Goal: Task Accomplishment & Management: Manage account settings

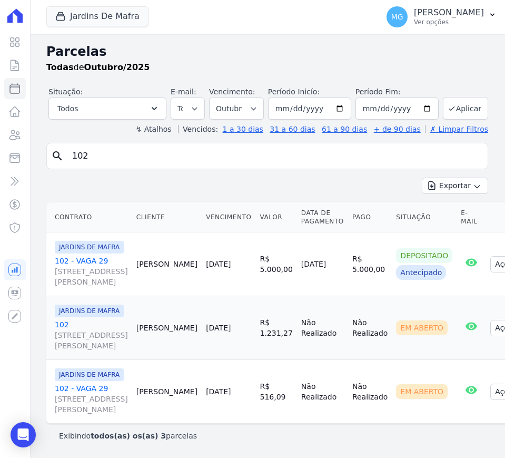
select select
drag, startPoint x: 227, startPoint y: 288, endPoint x: 203, endPoint y: 289, distance: 23.7
click at [256, 296] on td "R$ 1.231,27" at bounding box center [276, 328] width 41 height 64
copy td "1.231,27"
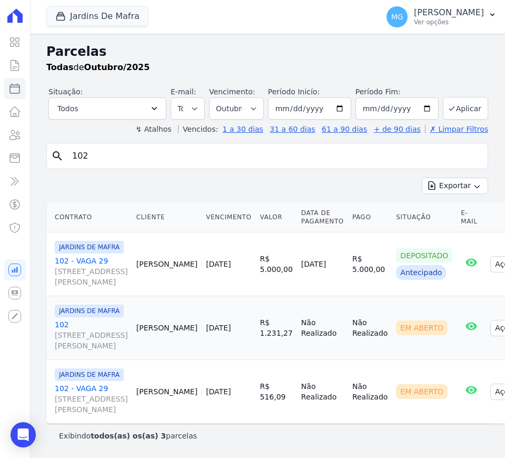
drag, startPoint x: 221, startPoint y: 382, endPoint x: 203, endPoint y: 383, distance: 17.4
click at [256, 383] on td "R$ 516,09" at bounding box center [276, 392] width 41 height 64
copy td "516,09"
click at [76, 383] on link "102 - VAGA 29 Avenida Padre Gregório Mafra, 136, Vila Taquari" at bounding box center [91, 399] width 73 height 32
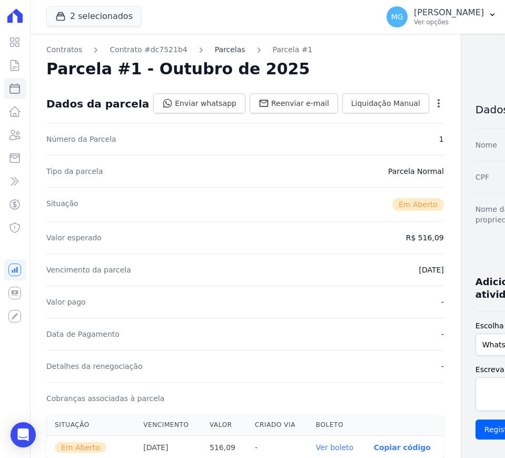
click at [215, 50] on link "Parcelas" at bounding box center [230, 49] width 31 height 11
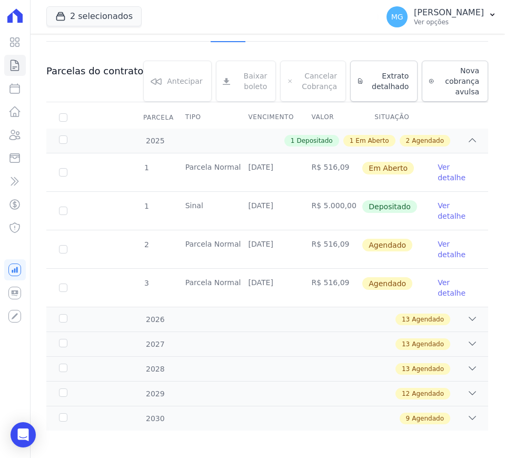
scroll to position [132, 0]
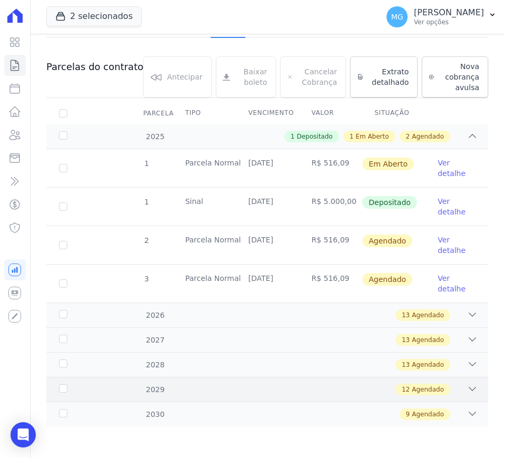
click at [467, 389] on icon at bounding box center [472, 388] width 11 height 11
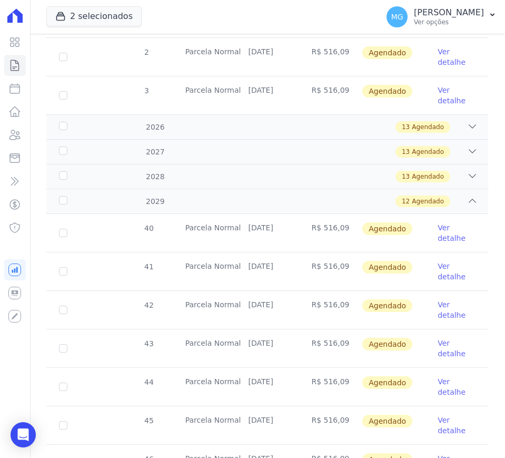
scroll to position [287, 0]
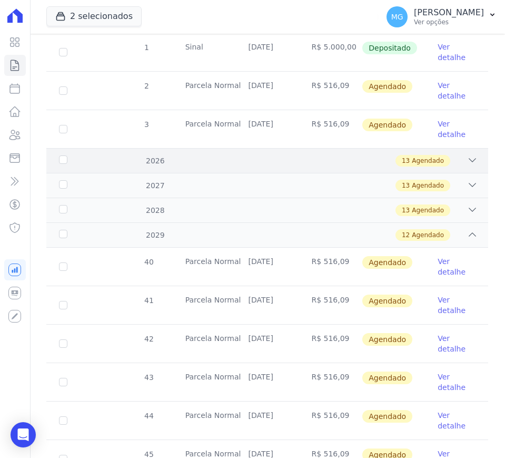
click at [467, 159] on icon at bounding box center [472, 160] width 11 height 11
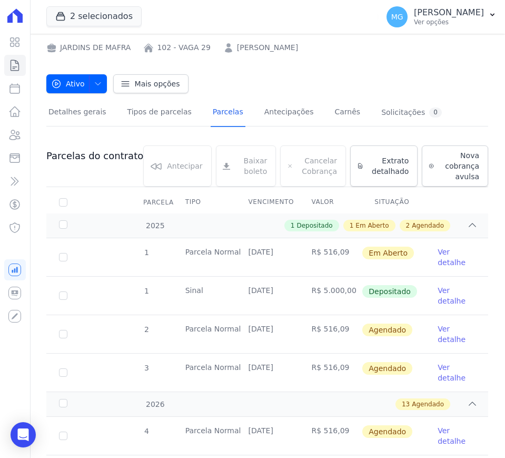
scroll to position [44, 0]
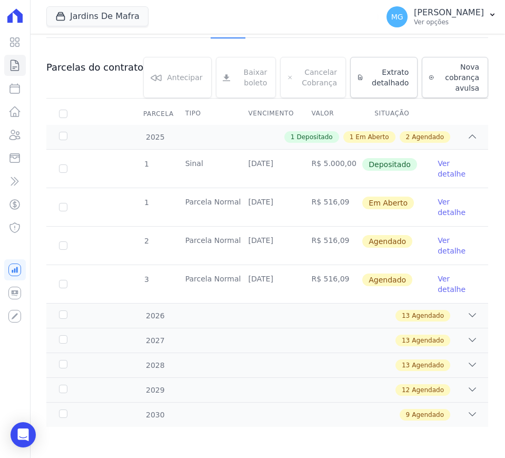
scroll to position [132, 0]
drag, startPoint x: 433, startPoint y: 414, endPoint x: 450, endPoint y: 385, distance: 33.1
click at [433, 414] on span "Agendado" at bounding box center [428, 413] width 32 height 9
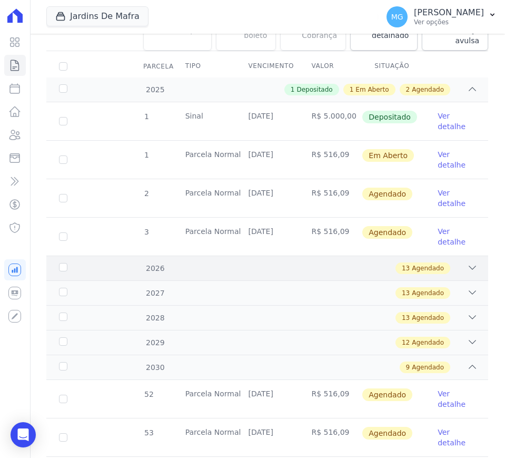
scroll to position [175, 0]
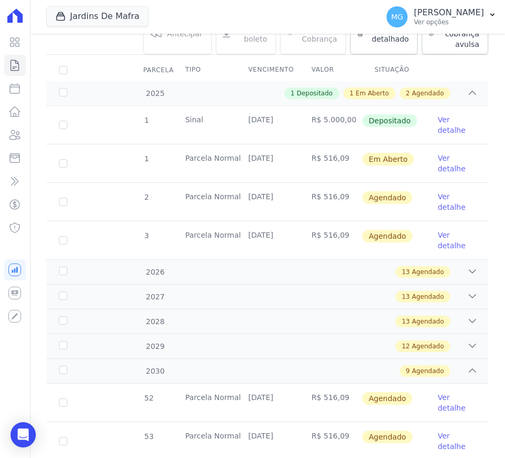
click at [440, 164] on link "Ver detalhe" at bounding box center [457, 163] width 38 height 21
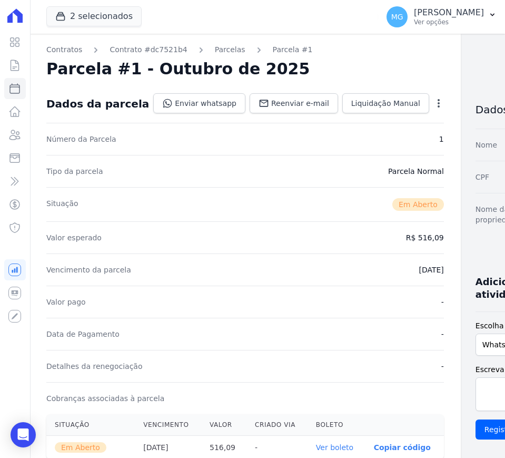
click at [434, 99] on icon "button" at bounding box center [439, 103] width 11 height 11
click at [356, 135] on link "Cancelar Cobrança" at bounding box center [393, 136] width 93 height 19
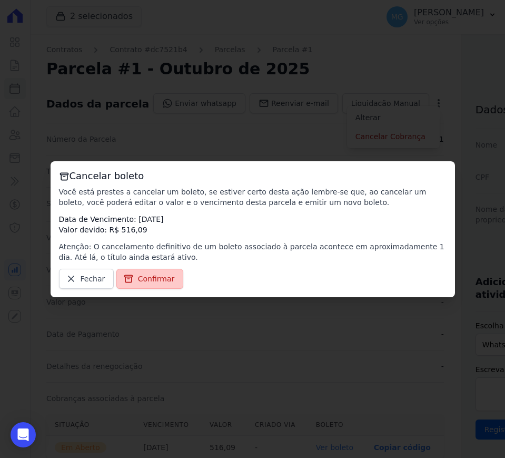
click at [141, 274] on span "Confirmar" at bounding box center [156, 278] width 37 height 11
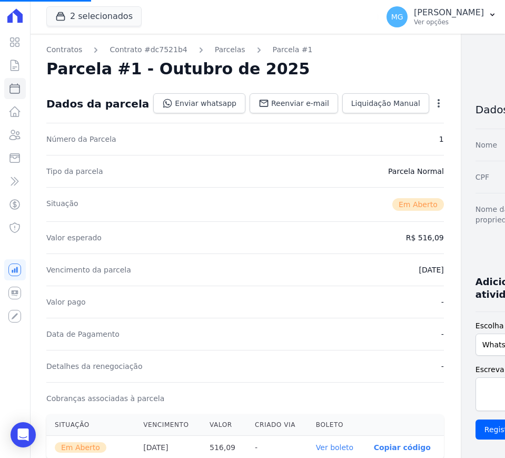
click at [434, 106] on icon "button" at bounding box center [439, 103] width 11 height 11
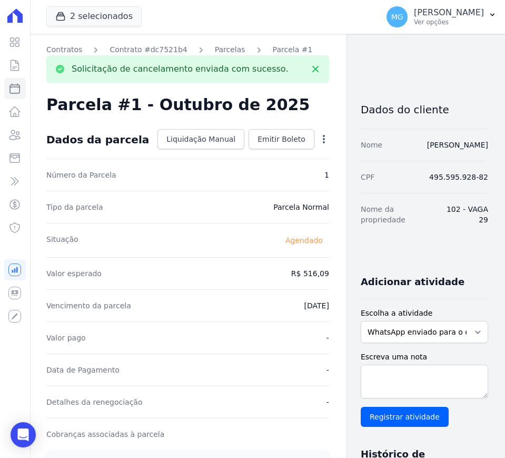
drag, startPoint x: 304, startPoint y: 141, endPoint x: 307, endPoint y: 145, distance: 5.4
click at [319, 141] on icon "button" at bounding box center [324, 139] width 11 height 11
click at [239, 152] on link "Alterar" at bounding box center [278, 153] width 93 height 19
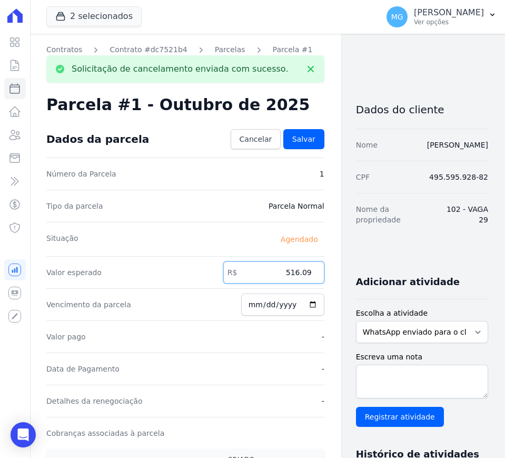
click at [267, 273] on input "516.09" at bounding box center [273, 272] width 101 height 22
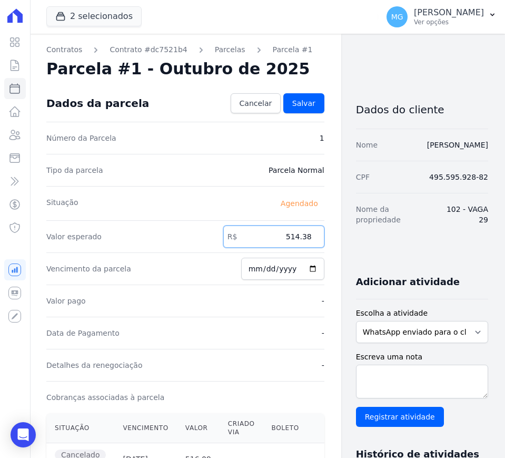
type input "514.38"
click at [334, 241] on div "Contratos Contrato #dc7521b4 Parcelas Parcela #1 Solicitação de cancelamento en…" at bounding box center [258, 381] width 459 height 695
click at [293, 108] on span "Salvar" at bounding box center [303, 103] width 23 height 11
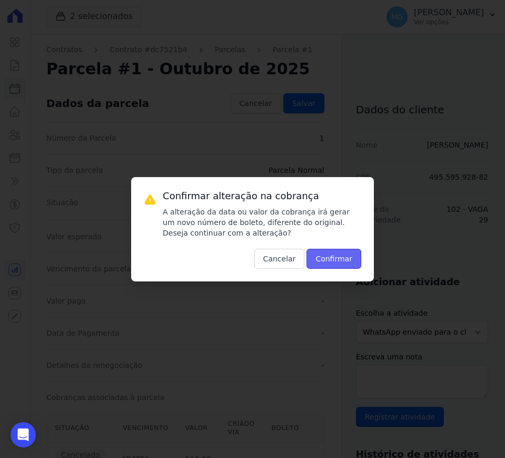
click at [350, 257] on button "Confirmar" at bounding box center [334, 259] width 55 height 20
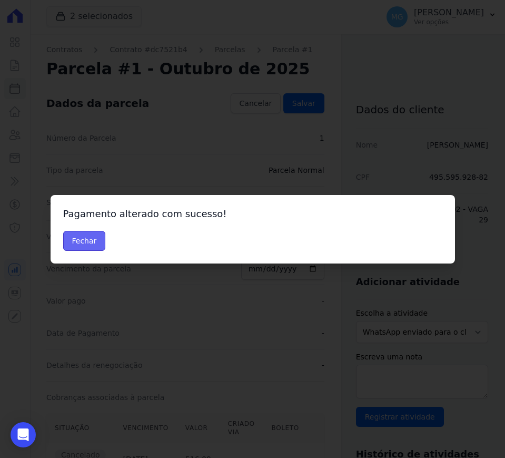
click at [98, 238] on button "Fechar" at bounding box center [84, 241] width 43 height 20
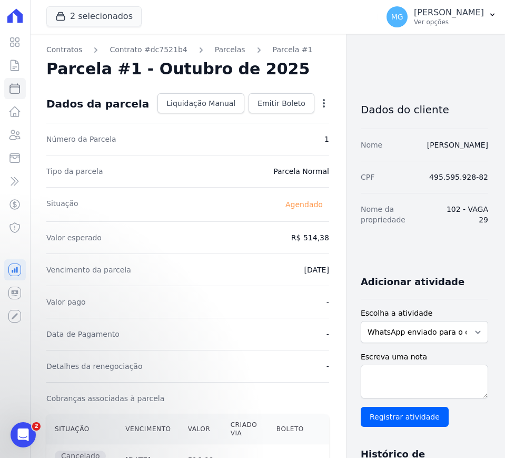
click at [304, 234] on dd "R$ 514,38" at bounding box center [310, 237] width 38 height 11
copy dd "514,38"
click at [283, 100] on span "Emitir Boleto" at bounding box center [282, 103] width 48 height 11
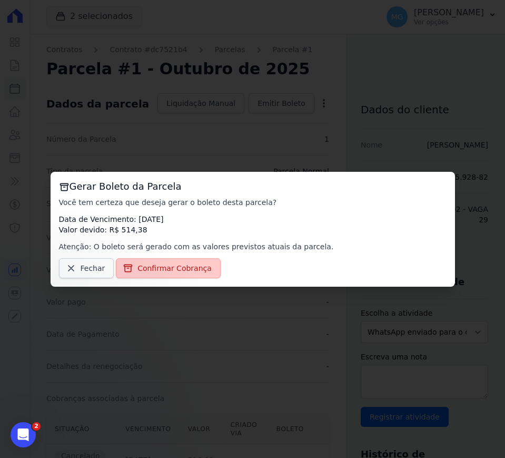
click at [193, 265] on span "Confirmar Cobrança" at bounding box center [174, 268] width 74 height 11
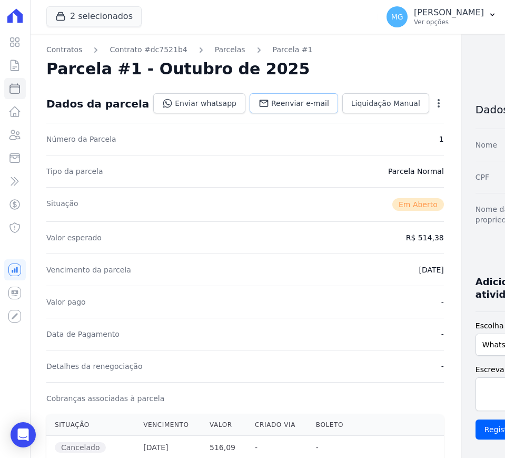
click at [271, 104] on span "Reenviar e-mail" at bounding box center [300, 103] width 58 height 11
click at [221, 51] on link "Parcelas" at bounding box center [230, 49] width 31 height 11
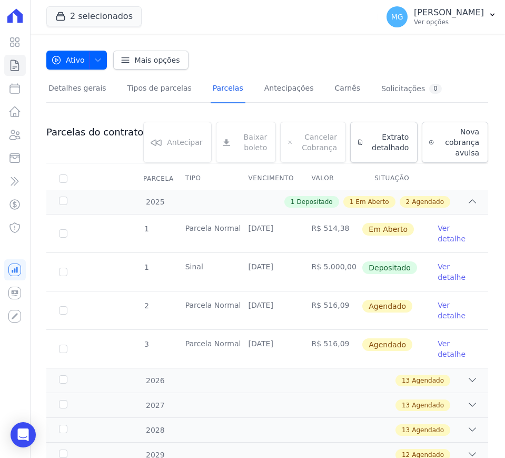
scroll to position [88, 0]
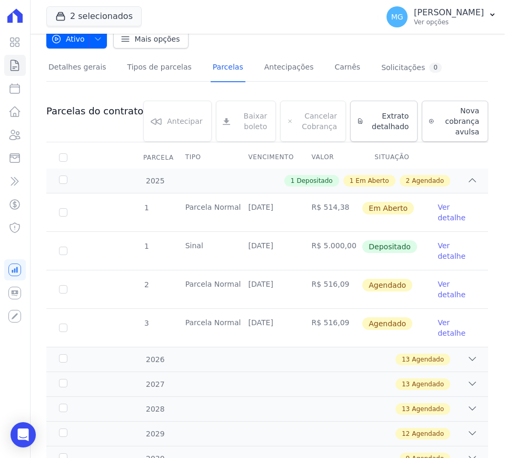
click at [438, 285] on link "Ver detalhe" at bounding box center [457, 289] width 38 height 21
click at [438, 289] on link "Ver detalhe" at bounding box center [457, 289] width 38 height 21
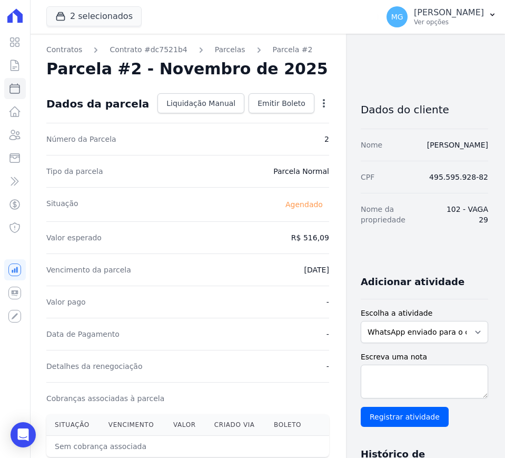
click at [319, 106] on icon "button" at bounding box center [324, 103] width 11 height 11
click at [248, 122] on link "Alterar" at bounding box center [278, 117] width 93 height 19
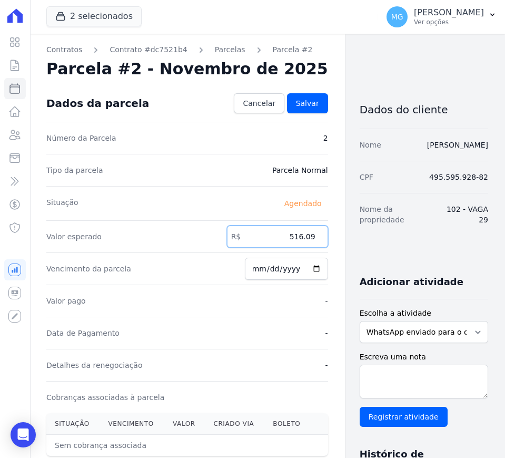
click at [284, 239] on input "516.09" at bounding box center [277, 236] width 101 height 22
paste input "4.38"
type input "514.38"
click at [296, 104] on span "Salvar" at bounding box center [307, 103] width 23 height 11
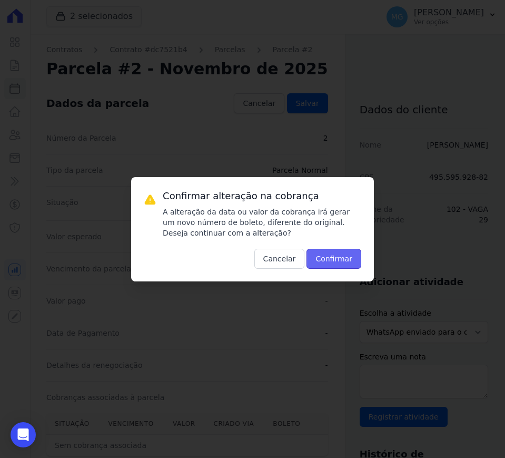
click at [331, 254] on button "Confirmar" at bounding box center [334, 259] width 55 height 20
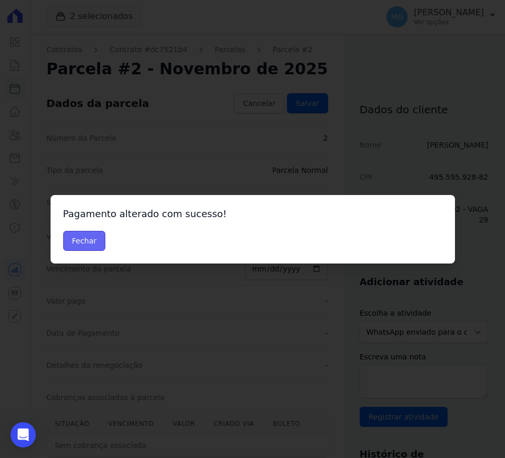
click at [81, 242] on button "Fechar" at bounding box center [84, 241] width 43 height 20
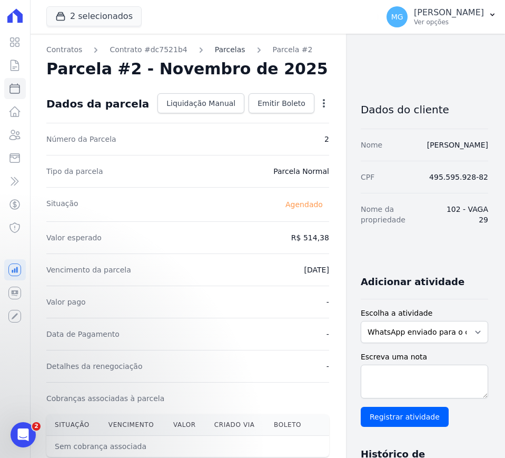
click at [215, 50] on link "Parcelas" at bounding box center [230, 49] width 31 height 11
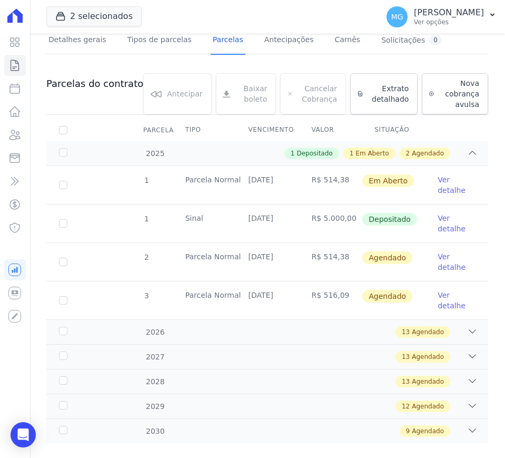
scroll to position [132, 0]
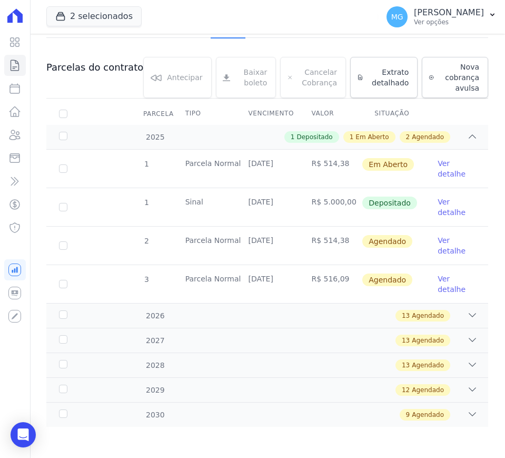
click at [438, 277] on link "Ver detalhe" at bounding box center [457, 283] width 38 height 21
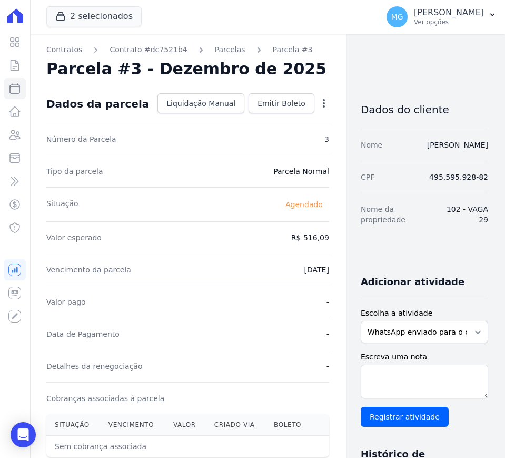
click at [319, 105] on icon "button" at bounding box center [324, 103] width 11 height 11
click at [232, 119] on link "Alterar" at bounding box center [278, 117] width 93 height 19
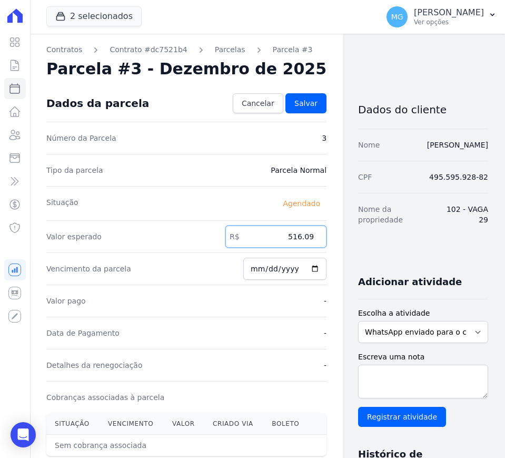
click at [279, 233] on input "516.09" at bounding box center [275, 236] width 101 height 22
paste input "4.38"
type input "514.38"
click at [320, 173] on div "Contratos Contrato #dc7521b4 Parcelas Parcela #3 Parcela #3 - Dezembro de 2025 …" at bounding box center [258, 372] width 459 height 676
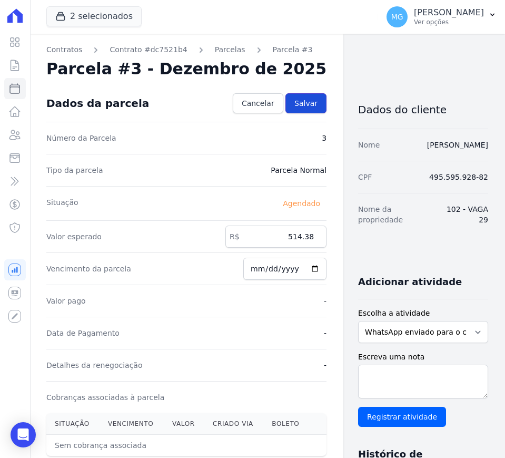
click at [294, 102] on span "Salvar" at bounding box center [305, 103] width 23 height 11
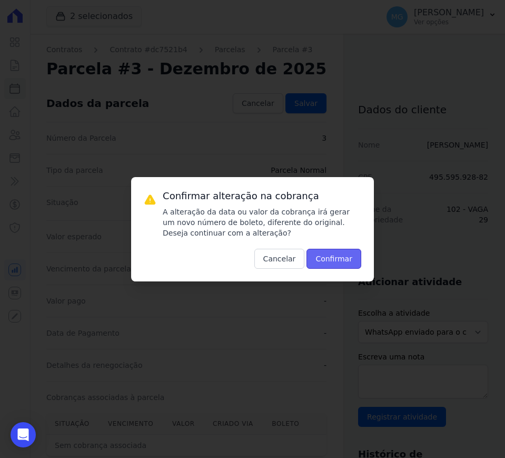
click at [340, 257] on button "Confirmar" at bounding box center [334, 259] width 55 height 20
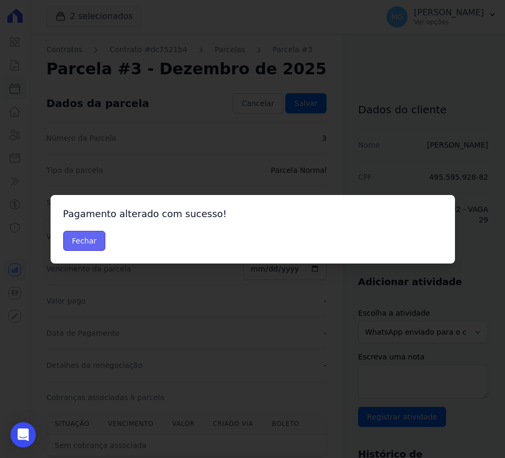
click at [77, 236] on button "Fechar" at bounding box center [84, 241] width 43 height 20
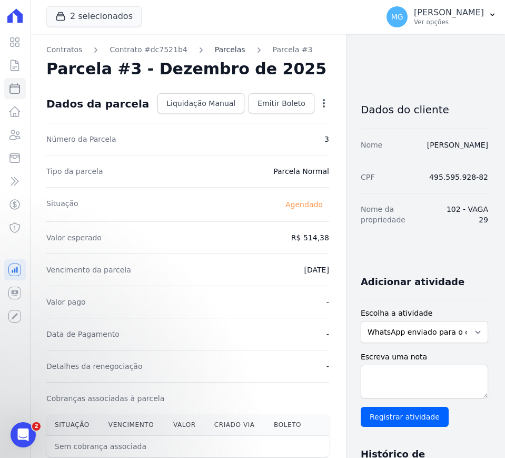
click at [215, 50] on link "Parcelas" at bounding box center [230, 49] width 31 height 11
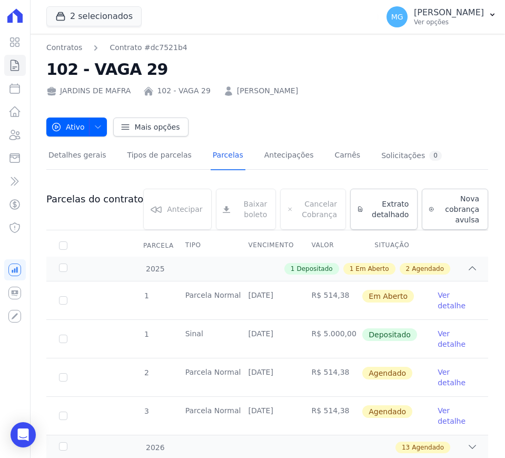
drag, startPoint x: 339, startPoint y: 294, endPoint x: 304, endPoint y: 291, distance: 34.4
click at [304, 291] on td "R$ 514,38" at bounding box center [330, 300] width 63 height 38
copy td "R$ 514,38"
click at [14, 64] on icon at bounding box center [14, 65] width 13 height 13
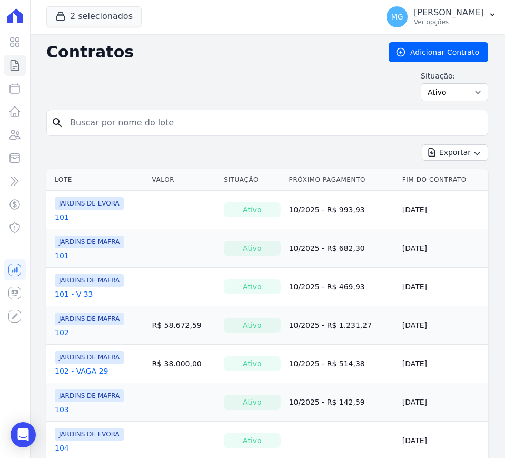
click at [186, 107] on div "Contratos Adicionar Contrato Situação: Ativo Todos Pausado Distratado Rascunho …" at bounding box center [267, 75] width 442 height 67
click at [181, 121] on input "search" at bounding box center [274, 122] width 420 height 21
type input "102"
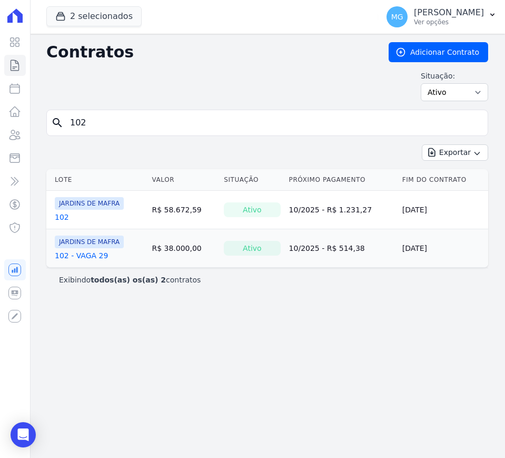
click at [59, 219] on link "102" at bounding box center [62, 217] width 14 height 11
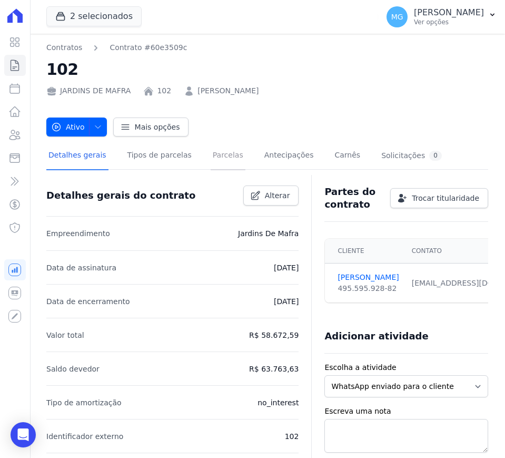
click at [211, 155] on link "Parcelas" at bounding box center [228, 156] width 35 height 28
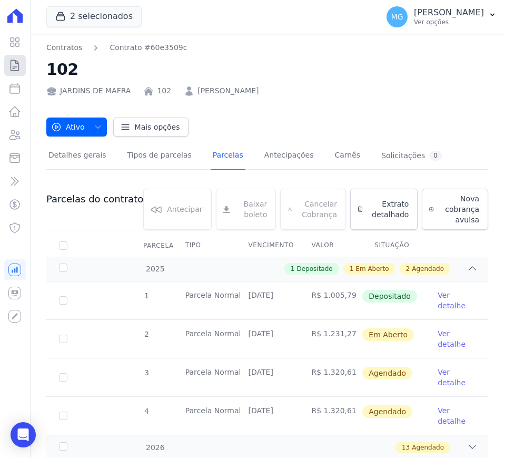
click at [19, 68] on icon at bounding box center [14, 65] width 13 height 13
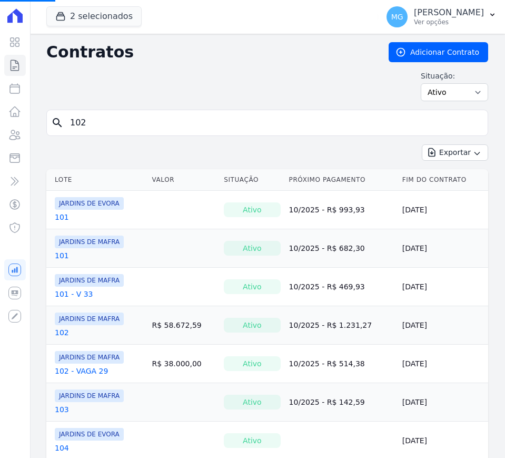
click at [120, 126] on input "102" at bounding box center [274, 122] width 420 height 21
click at [121, 124] on input "search" at bounding box center [274, 122] width 420 height 21
type input "92"
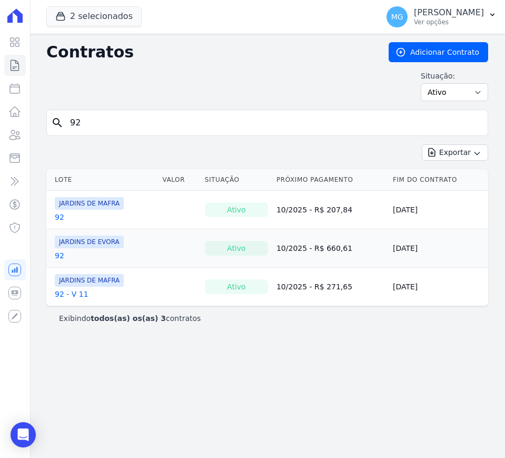
click at [59, 218] on link "92" at bounding box center [59, 217] width 9 height 11
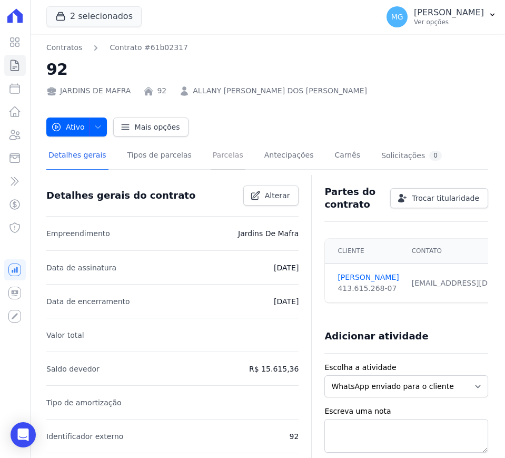
click at [211, 165] on link "Parcelas" at bounding box center [228, 156] width 35 height 28
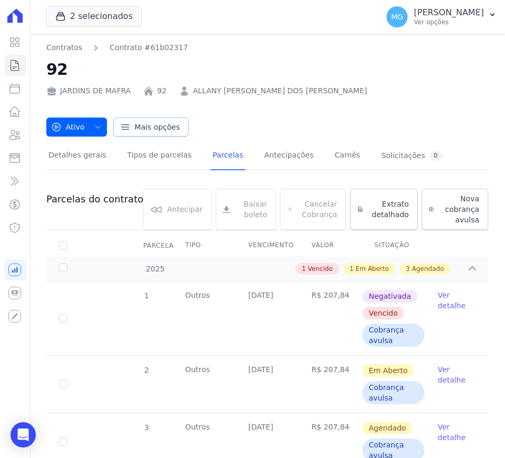
click at [157, 131] on span "Mais opções" at bounding box center [157, 127] width 45 height 11
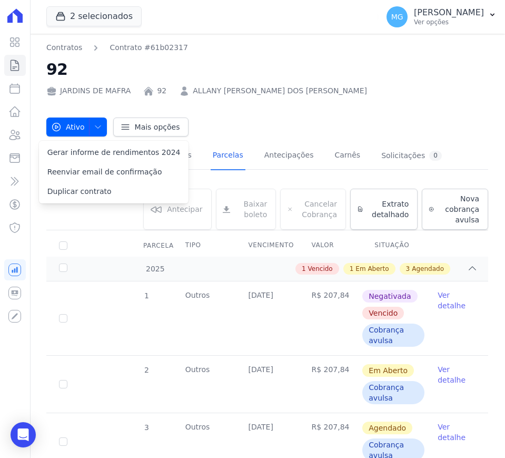
drag, startPoint x: 363, startPoint y: 119, endPoint x: 264, endPoint y: 144, distance: 101.8
click at [359, 120] on div "Ativo Ativo Pausado Cobranças não serão geradas e você pode retomar o contrato …" at bounding box center [267, 121] width 442 height 29
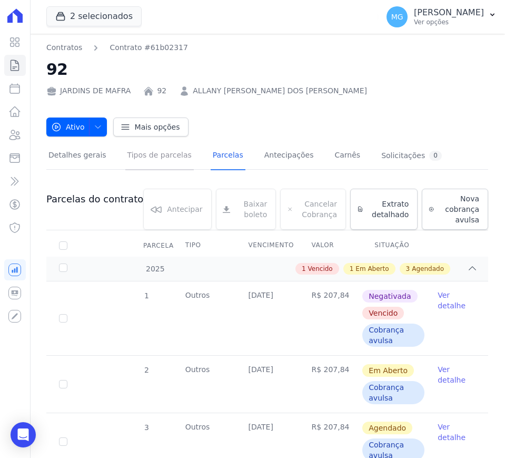
click at [169, 156] on link "Tipos de parcelas" at bounding box center [159, 156] width 68 height 28
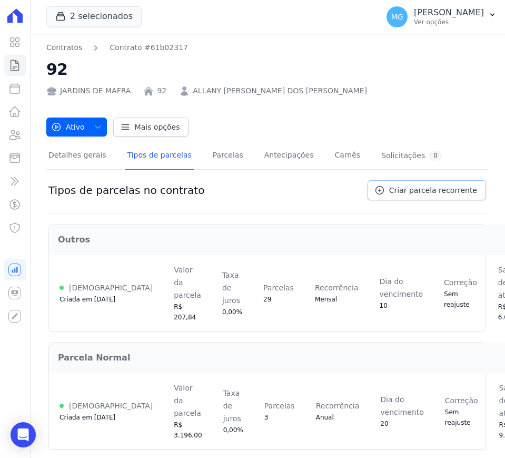
click at [401, 192] on span "Criar parcela recorrente" at bounding box center [433, 190] width 88 height 11
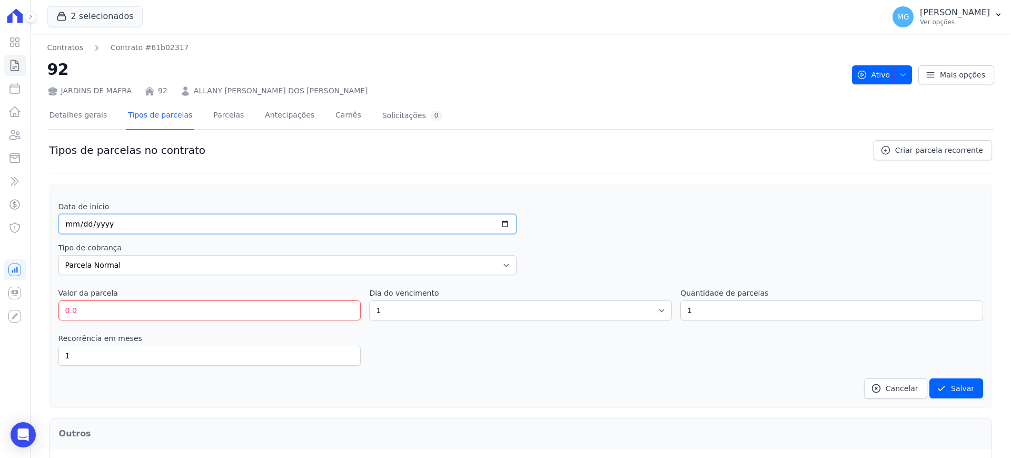
click at [114, 229] on input "date" at bounding box center [287, 224] width 458 height 20
type input "[DATE]"
click at [97, 310] on input "0.0" at bounding box center [209, 310] width 303 height 20
type input "0"
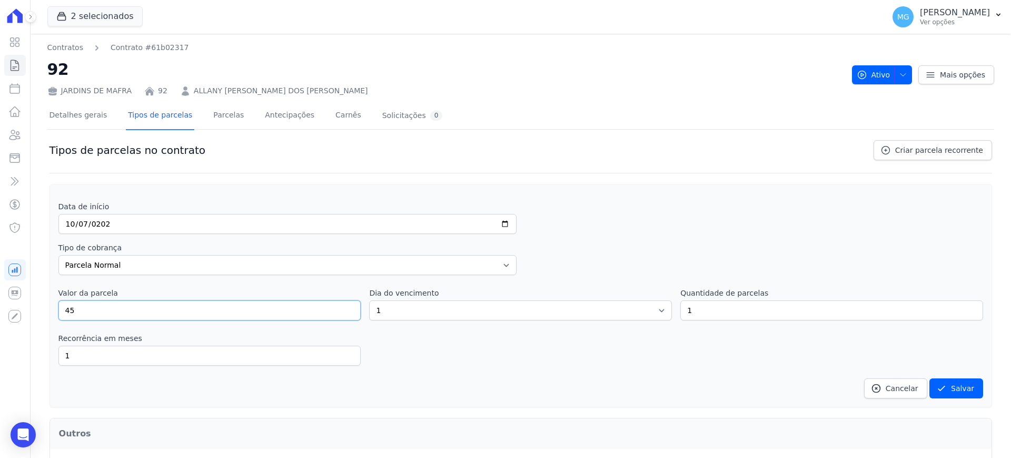
type input "4"
type input "145.80"
click at [398, 343] on div "Recorrência em meses 1 in_advance" at bounding box center [520, 349] width 925 height 33
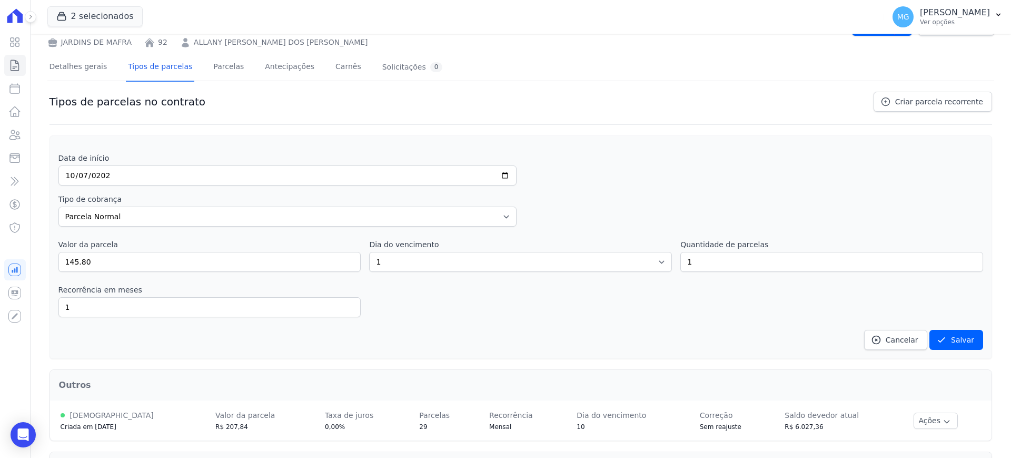
scroll to position [43, 0]
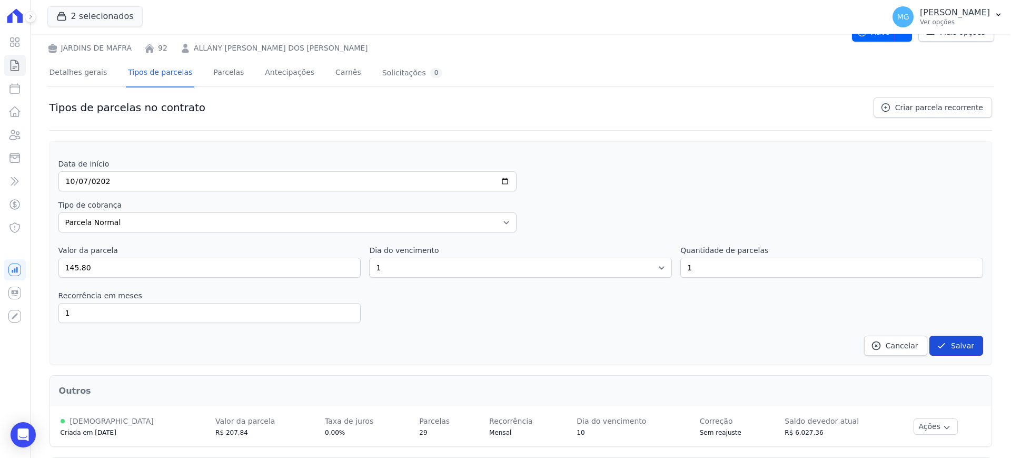
click at [505, 345] on button "Salvar" at bounding box center [957, 346] width 54 height 20
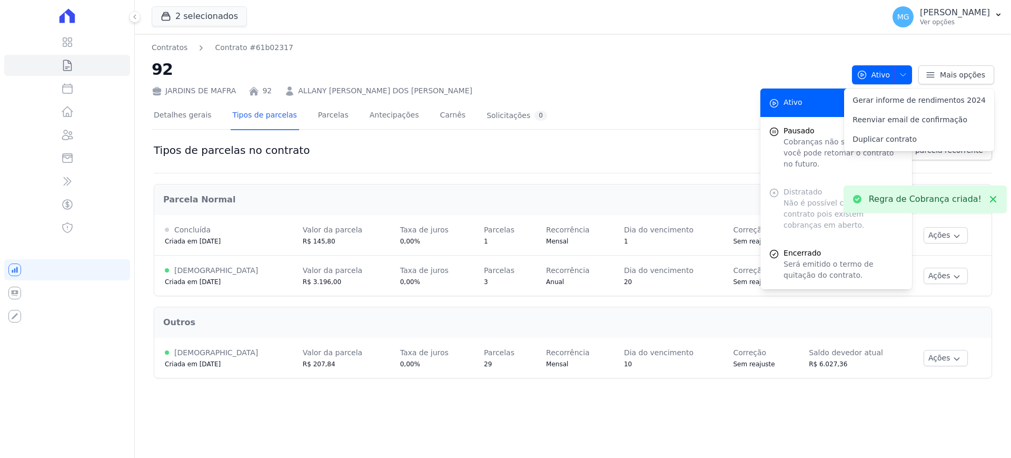
scroll to position [0, 0]
click at [73, 65] on icon at bounding box center [67, 65] width 13 height 13
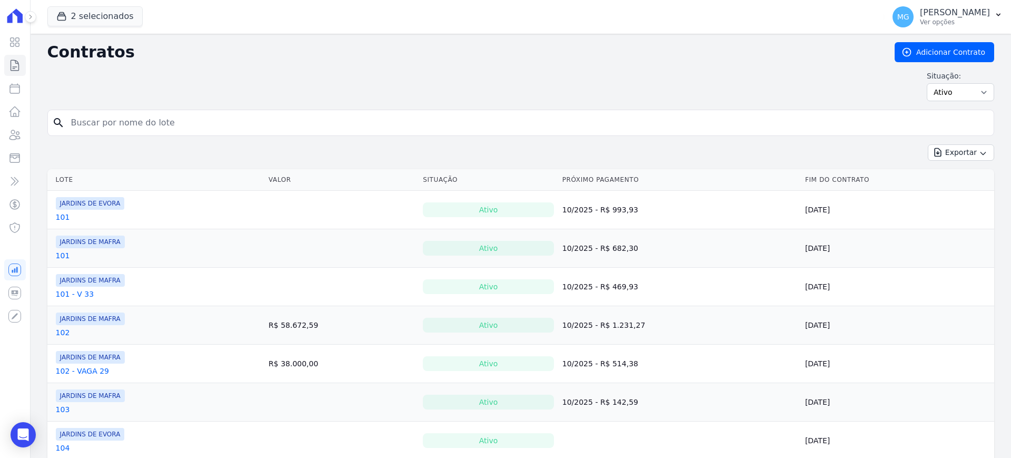
click at [154, 114] on input "search" at bounding box center [527, 122] width 925 height 21
type input "66"
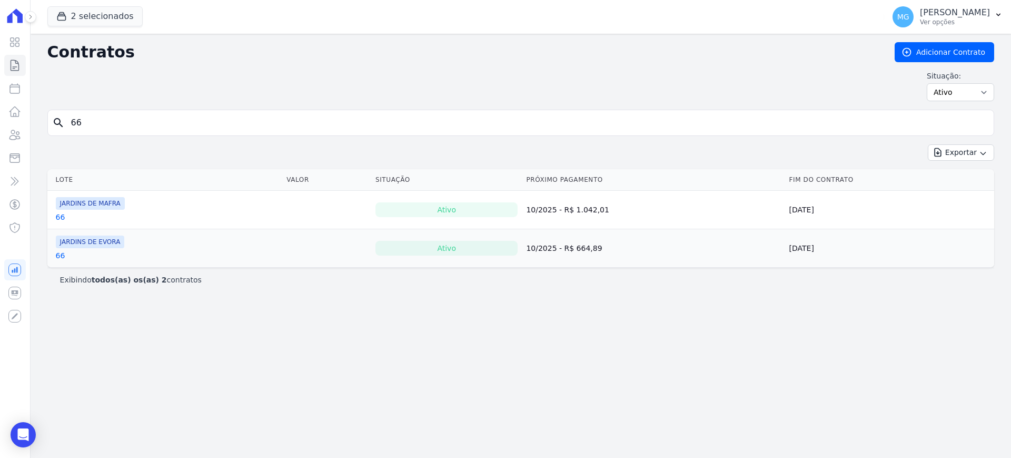
click at [61, 217] on link "66" at bounding box center [60, 217] width 9 height 11
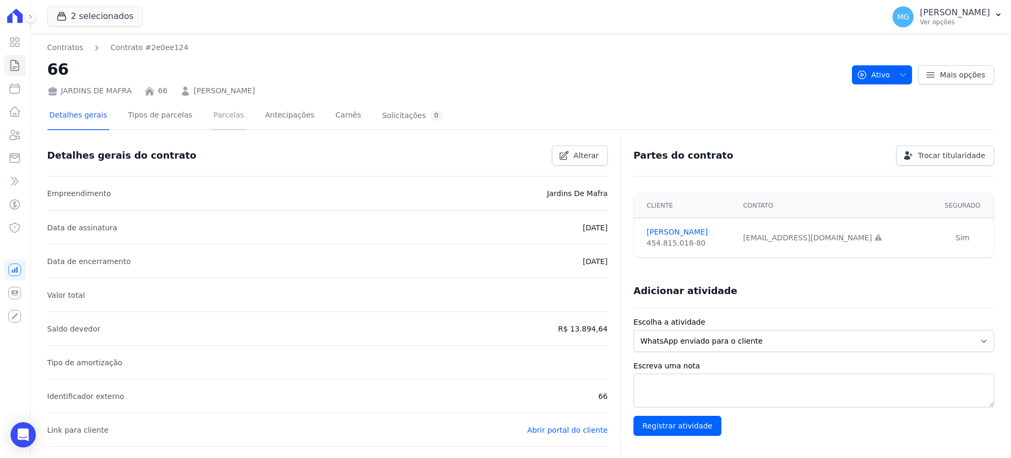
click at [220, 114] on link "Parcelas" at bounding box center [228, 116] width 35 height 28
click at [170, 116] on link "Tipos de parcelas" at bounding box center [160, 116] width 68 height 28
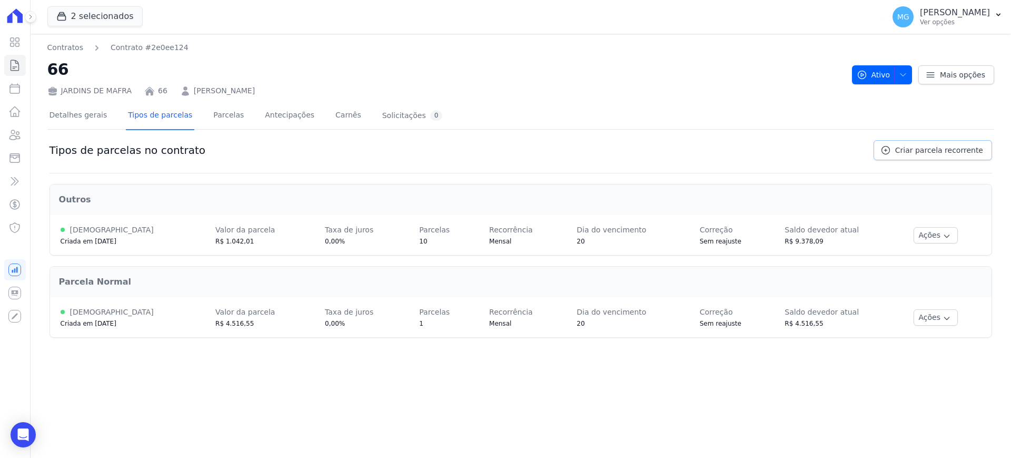
click at [505, 154] on span "Criar parcela recorrente" at bounding box center [940, 150] width 88 height 11
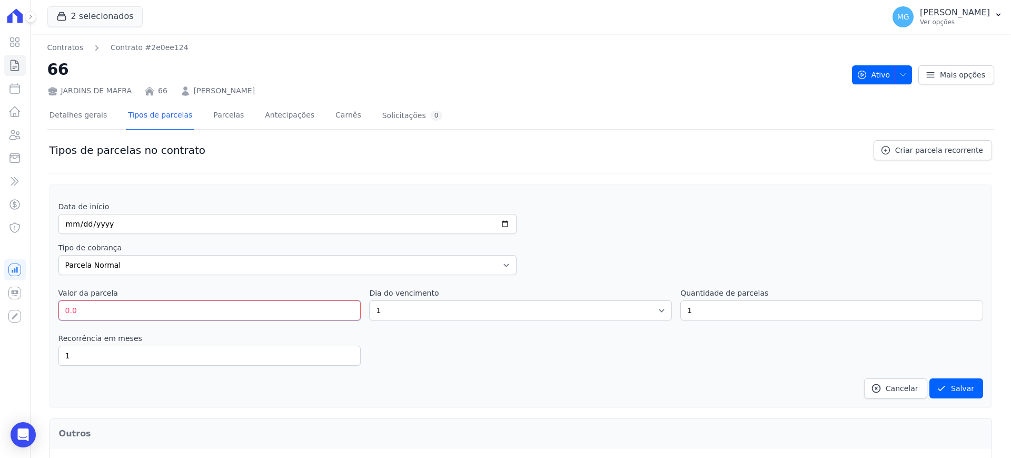
click at [96, 301] on input "0.0" at bounding box center [209, 310] width 303 height 20
click at [94, 302] on input "0.0" at bounding box center [209, 310] width 303 height 20
type input "253.95"
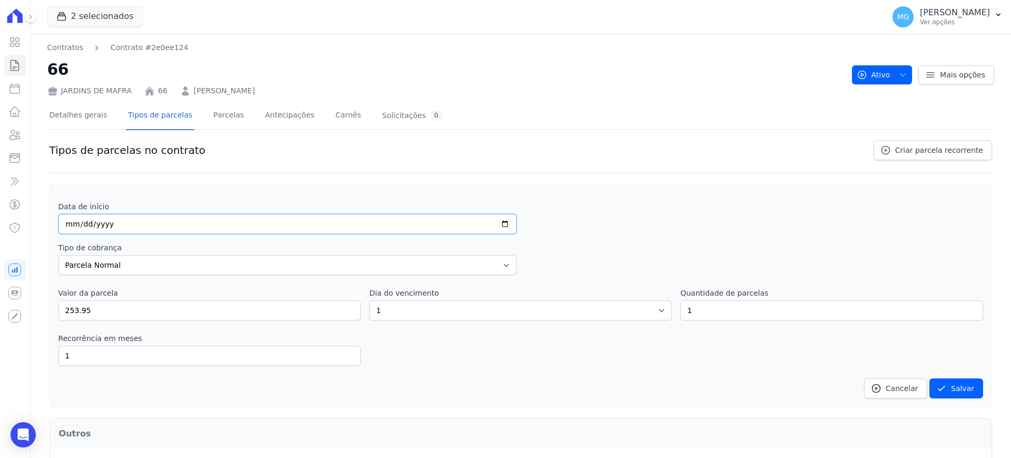
click at [96, 223] on input "date" at bounding box center [287, 224] width 458 height 20
click at [75, 219] on input "date" at bounding box center [287, 224] width 458 height 20
drag, startPoint x: 73, startPoint y: 219, endPoint x: 69, endPoint y: 225, distance: 6.9
click at [73, 220] on input "date" at bounding box center [287, 224] width 458 height 20
type input "2025-12-20"
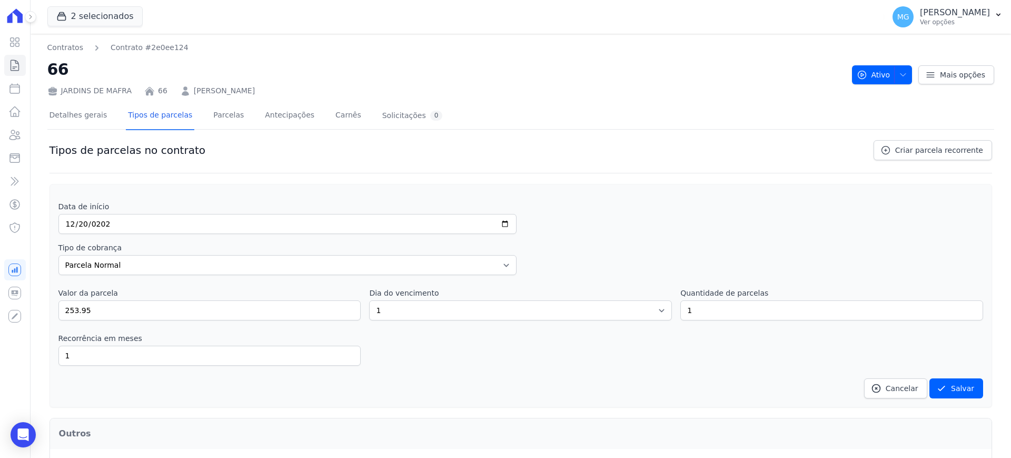
click at [505, 243] on div "Tipo de cobrança Parcela Normal Entrada Sinal Intercalada Chaves Pré-chaves Pós…" at bounding box center [520, 258] width 925 height 33
click at [505, 389] on button "Salvar" at bounding box center [957, 388] width 54 height 20
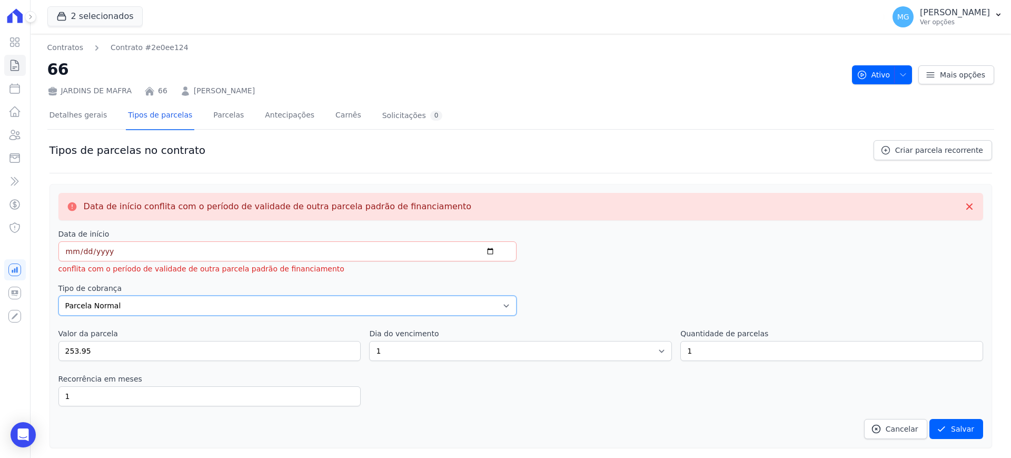
click at [151, 307] on select "Parcela Normal Entrada Sinal Intercalada Chaves Pré-chaves Pós-chaves Impostos …" at bounding box center [287, 306] width 458 height 20
click at [58, 296] on select "Parcela Normal Entrada Sinal Intercalada Chaves Pré-chaves Pós-chaves Impostos …" at bounding box center [287, 306] width 458 height 20
click at [156, 231] on label "Data de início" at bounding box center [287, 234] width 458 height 11
click at [153, 262] on div "Data de início 2025-12-20 conflita com o período de validade de outra parcela p…" at bounding box center [287, 252] width 458 height 46
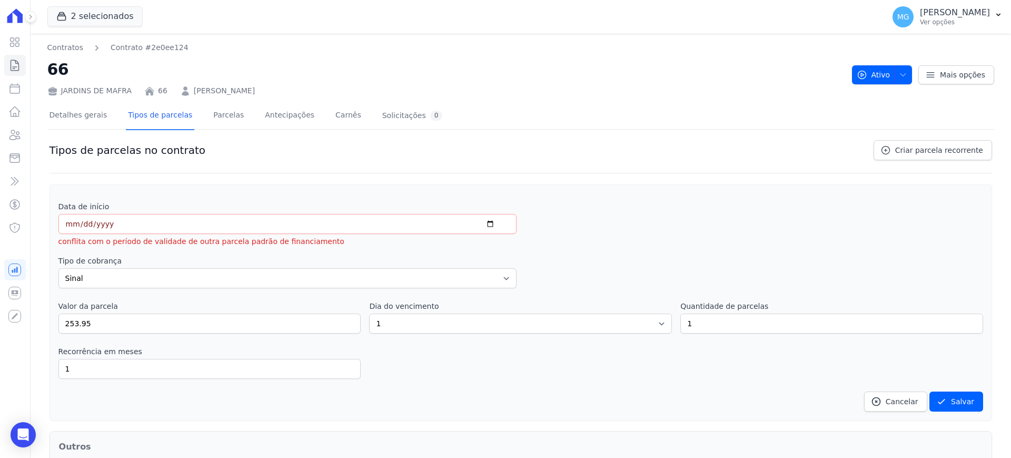
click at [147, 253] on div "Data de início 2025-12-20 conflita com o período de validade de outra parcela p…" at bounding box center [520, 306] width 925 height 210
click at [110, 214] on input "2025-12-20" at bounding box center [287, 224] width 458 height 20
click at [119, 222] on input "2025-12-20" at bounding box center [287, 224] width 458 height 20
click at [121, 252] on div "Data de início 2025-12-20 conflita com o período de validade de outra parcela p…" at bounding box center [520, 306] width 925 height 210
drag, startPoint x: 420, startPoint y: 278, endPoint x: 415, endPoint y: 282, distance: 6.7
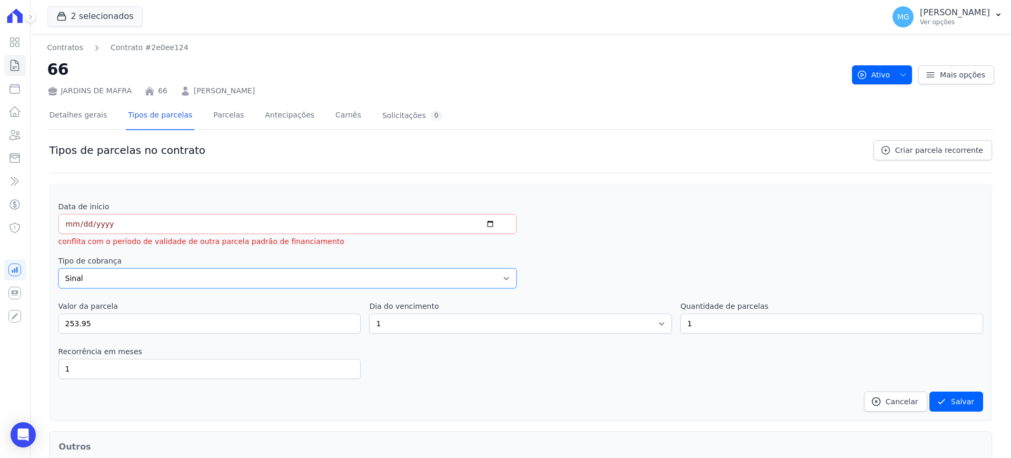
click at [420, 278] on select "Parcela Normal Entrada Sinal Intercalada Chaves Pré-chaves Pós-chaves Impostos …" at bounding box center [287, 278] width 458 height 20
select select "others"
click at [58, 268] on select "Parcela Normal Entrada Sinal Intercalada Chaves Pré-chaves Pós-chaves Impostos …" at bounding box center [287, 278] width 458 height 20
click at [505, 248] on div "Data de início 2025-12-20 conflita com o período de validade de outra parcela p…" at bounding box center [520, 306] width 925 height 210
click at [505, 394] on button "Salvar" at bounding box center [957, 401] width 54 height 20
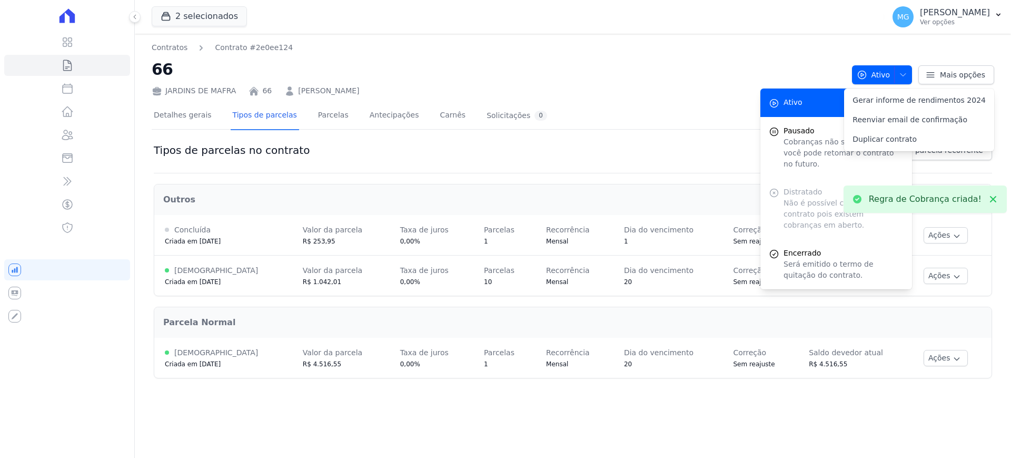
click at [505, 103] on div "Detalhes gerais Tipos de parcelas Parcelas Antecipações Carnês Solicitações 0" at bounding box center [573, 116] width 843 height 26
click at [505, 147] on div "Tipos de parcelas no contrato Criar parcela recorrente" at bounding box center [573, 156] width 839 height 33
click at [316, 115] on link "Parcelas" at bounding box center [333, 116] width 35 height 28
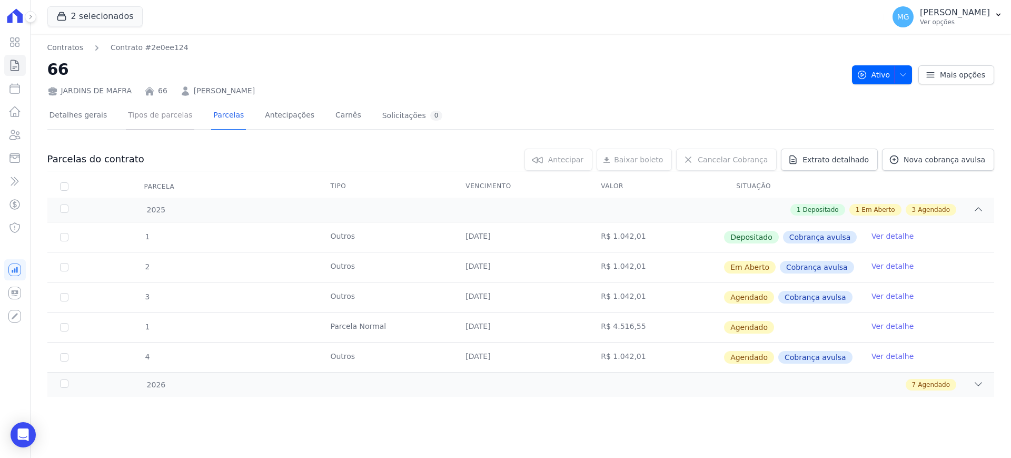
click at [154, 123] on link "Tipos de parcelas" at bounding box center [160, 116] width 68 height 28
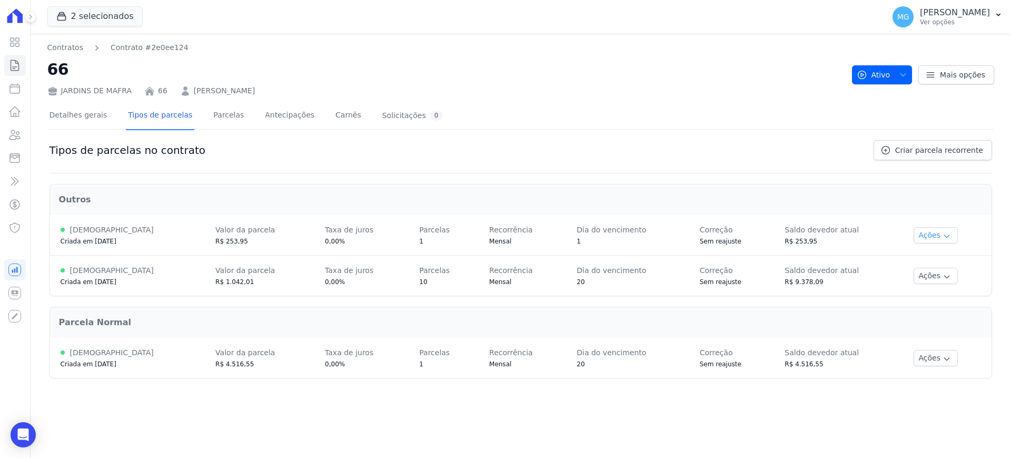
click at [505, 240] on button "Ações" at bounding box center [936, 235] width 44 height 16
click at [505, 257] on span "Ver detalhes" at bounding box center [936, 254] width 81 height 13
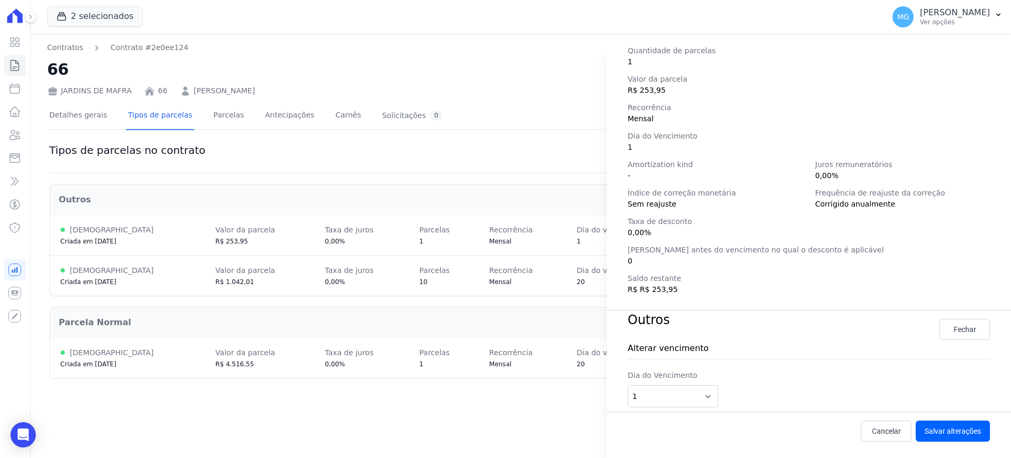
scroll to position [148, 0]
click at [505, 398] on select "1 2 3 4 5 6 7 8 9 10 11 12 13 14 15 16 17 18 19 20 21 22 23 24 25 26 27 28 29 3…" at bounding box center [673, 396] width 91 height 22
click at [505, 273] on div "Detalhes da regra de cobrança Tipo de cobrança Outros Status Ativa Criada em 07…" at bounding box center [505, 229] width 1011 height 458
click at [505, 210] on div "Detalhes da regra de cobrança Tipo de cobrança Outros Status Ativa Criada em 07…" at bounding box center [505, 229] width 1011 height 458
click at [505, 137] on div "Detalhes da regra de cobrança Tipo de cobrança Outros Status Ativa Criada em 07…" at bounding box center [505, 229] width 1011 height 458
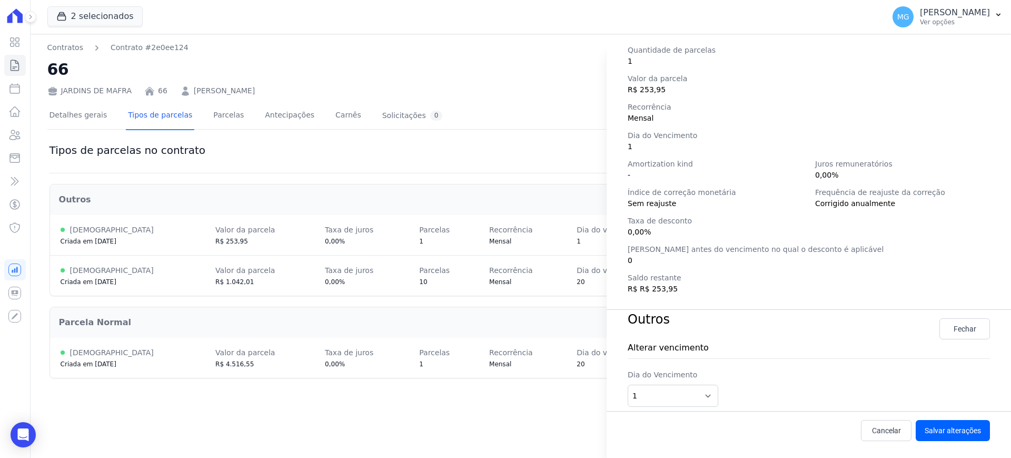
click at [392, 204] on div "Detalhes da regra de cobrança Tipo de cobrança Outros Status Ativa Criada em 07…" at bounding box center [505, 229] width 1011 height 458
click at [505, 434] on span "Cancelar" at bounding box center [886, 430] width 29 height 11
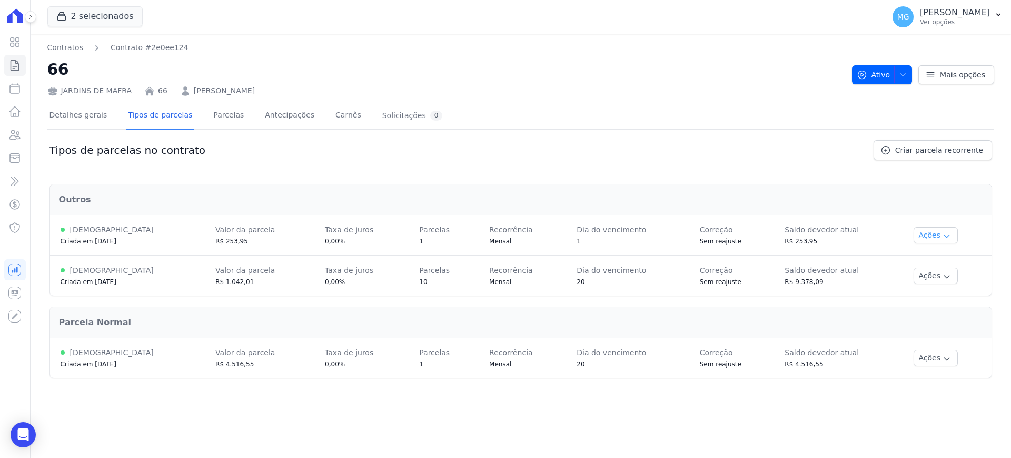
click at [505, 227] on button "Ações" at bounding box center [936, 235] width 44 height 16
click at [505, 269] on span "Alterar vencimento" at bounding box center [936, 271] width 81 height 13
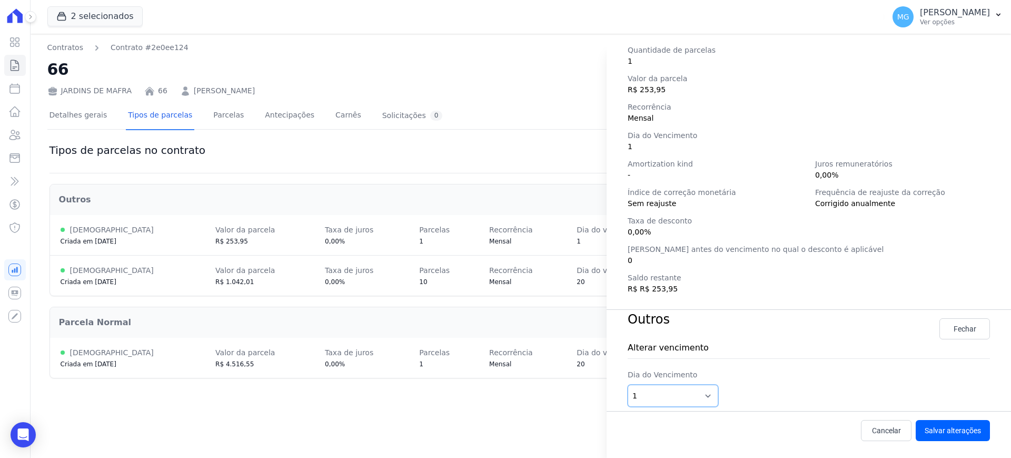
click at [505, 398] on select "1 2 3 4 5 6 7 8 9 10 11 12 13 14 15 16 17 18 19 20 21 22 23 24 25 26 27 28 29 3…" at bounding box center [673, 396] width 91 height 22
click at [505, 335] on div "Alterar vencimento Dia do Vencimento 1 2 3 4 5 6 7 8 9 10 11 12 13 14 15 16 17 …" at bounding box center [809, 370] width 362 height 82
click at [505, 436] on link "Cancelar" at bounding box center [886, 430] width 51 height 21
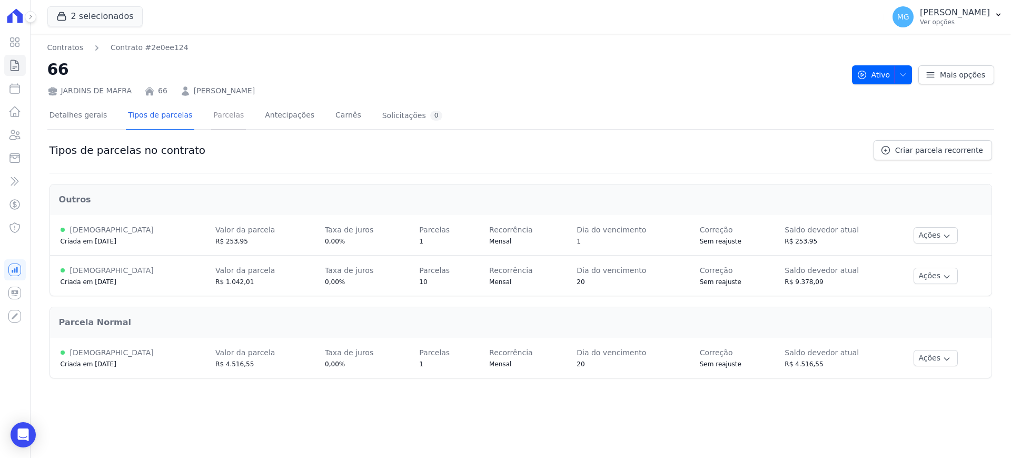
click at [211, 122] on link "Parcelas" at bounding box center [228, 116] width 35 height 28
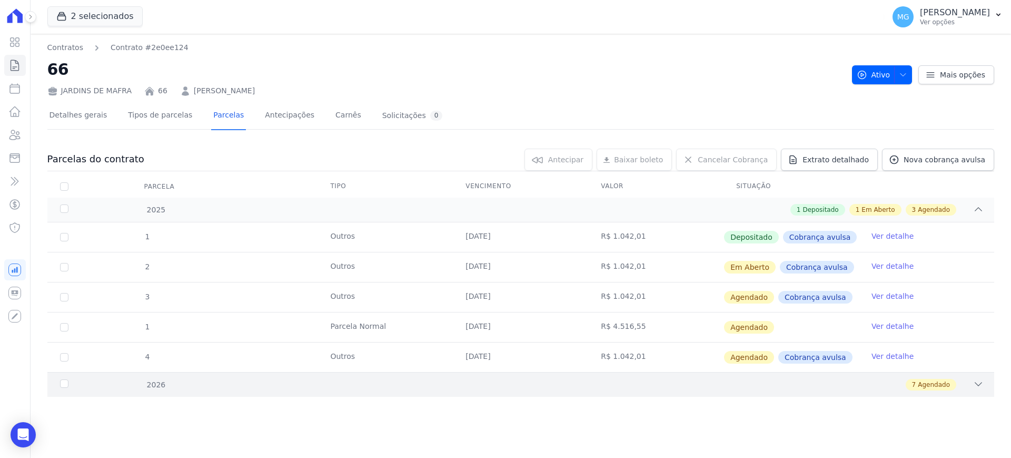
click at [505, 388] on icon at bounding box center [978, 384] width 11 height 11
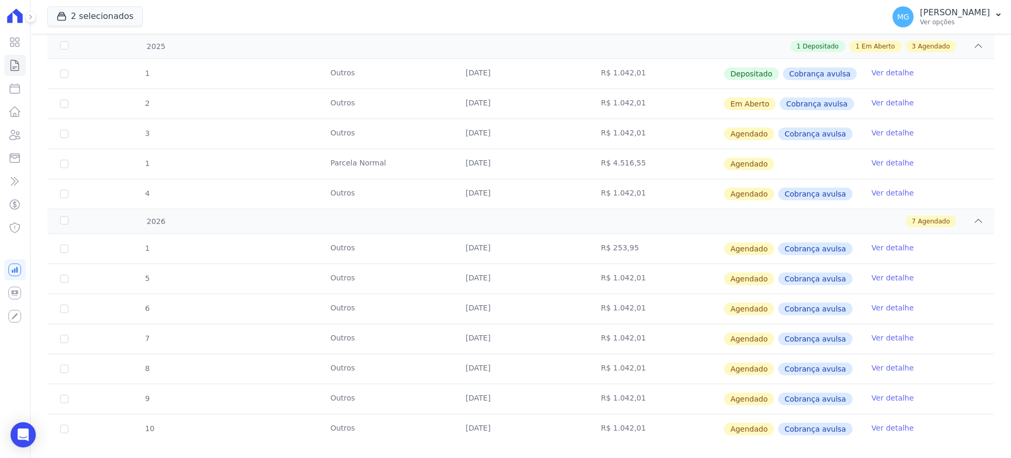
scroll to position [175, 0]
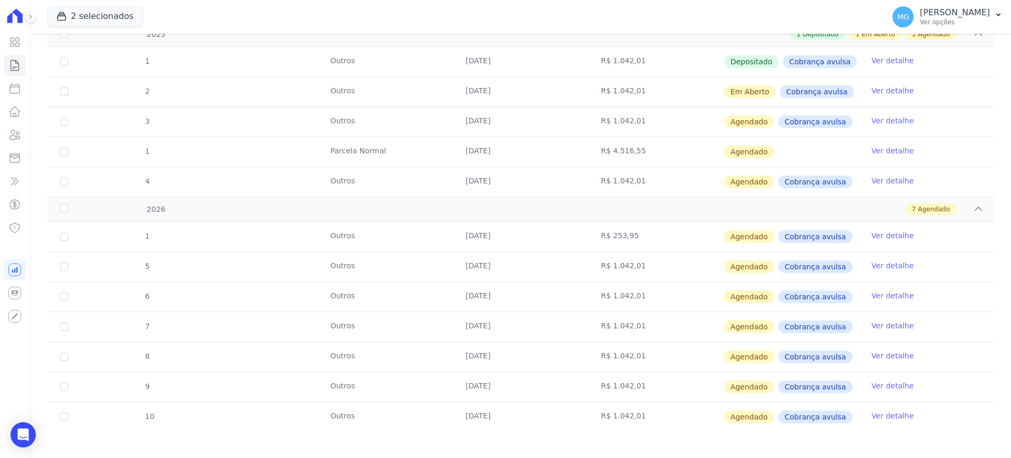
click at [505, 233] on link "Ver detalhe" at bounding box center [893, 235] width 42 height 11
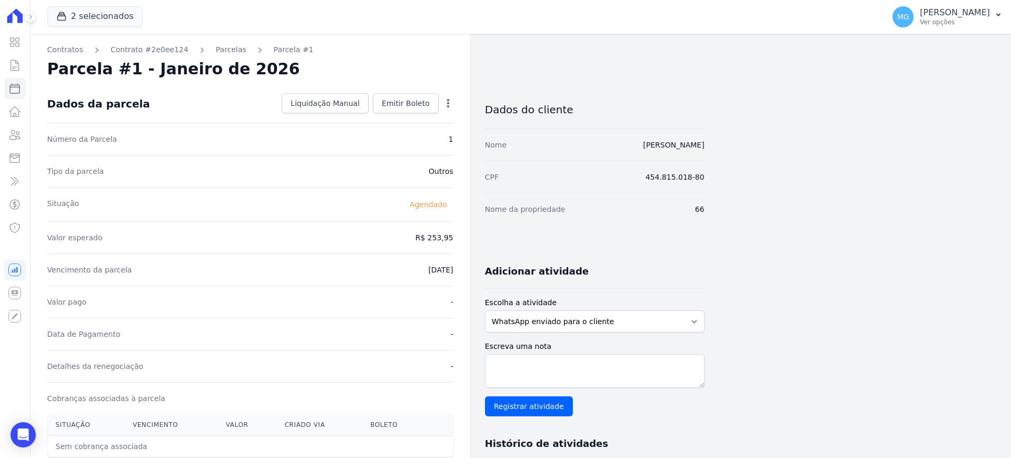
click at [449, 103] on icon "button" at bounding box center [448, 103] width 2 height 8
click at [395, 120] on link "Alterar" at bounding box center [403, 117] width 93 height 19
click at [400, 264] on input "2026-01-01" at bounding box center [411, 269] width 83 height 22
click at [389, 266] on input "2026-01-01" at bounding box center [411, 269] width 83 height 22
type input "2025-12-20"
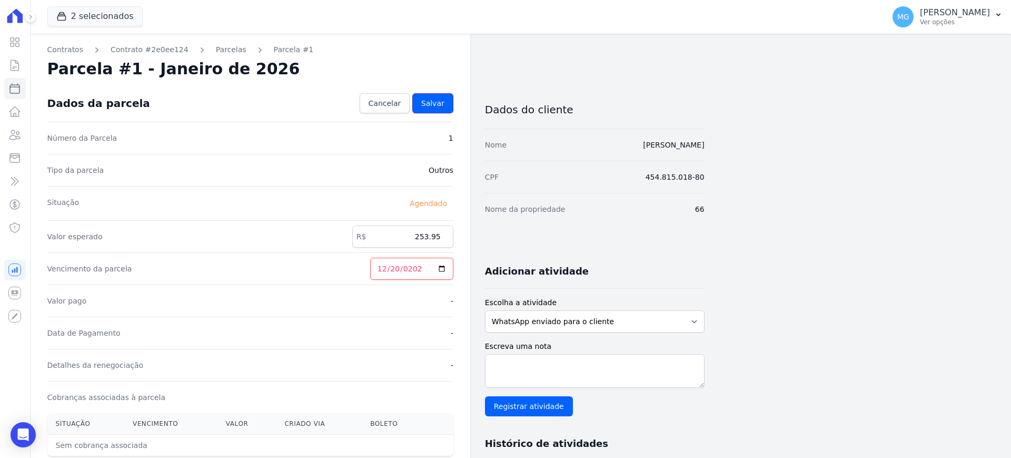
click at [441, 103] on span "Salvar" at bounding box center [432, 103] width 23 height 11
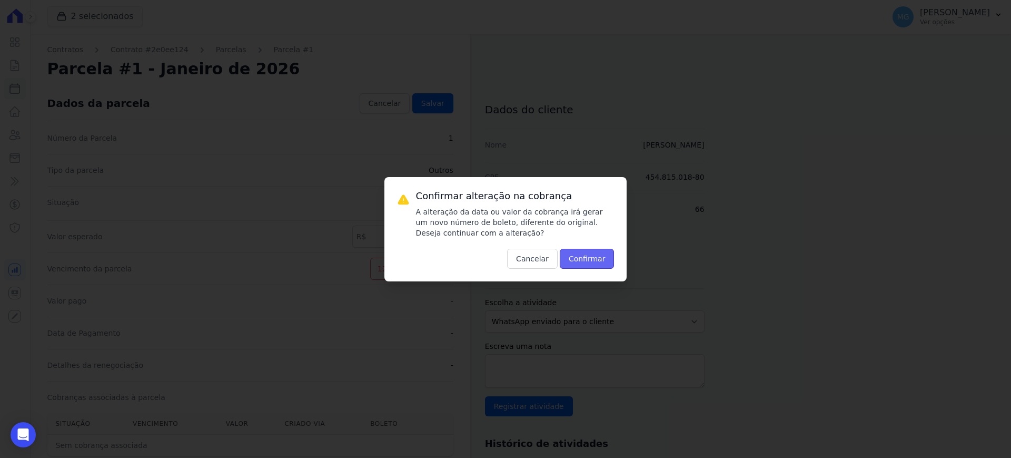
click at [505, 263] on button "Confirmar" at bounding box center [587, 259] width 55 height 20
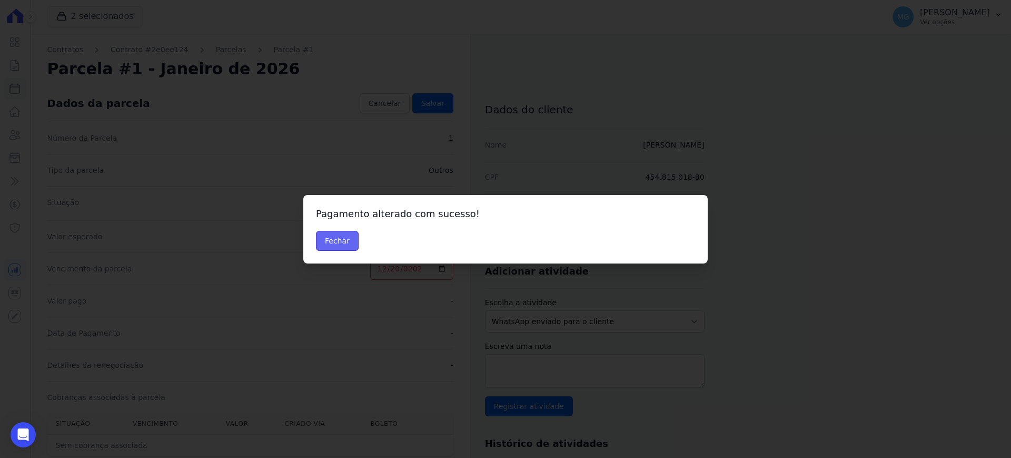
click at [338, 231] on button "Fechar" at bounding box center [337, 241] width 43 height 20
click at [332, 243] on button "Fechar" at bounding box center [337, 241] width 43 height 20
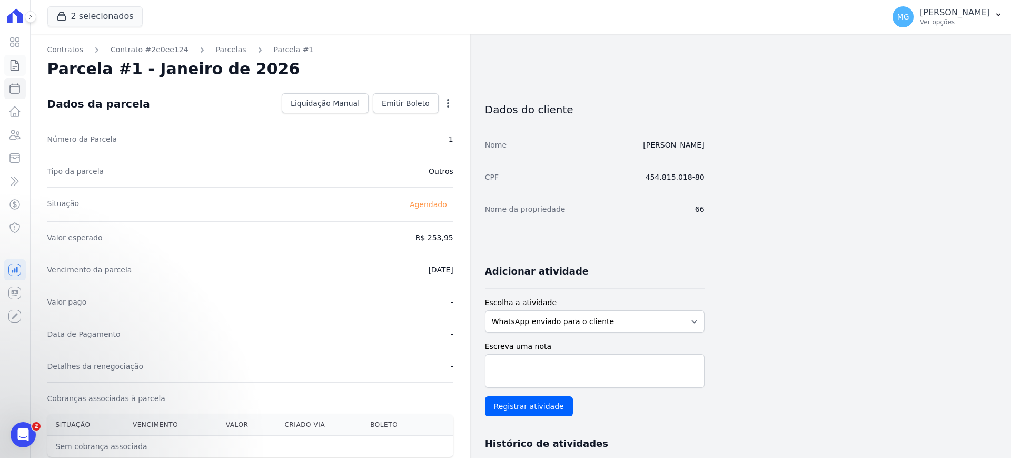
click at [10, 63] on icon at bounding box center [14, 65] width 13 height 13
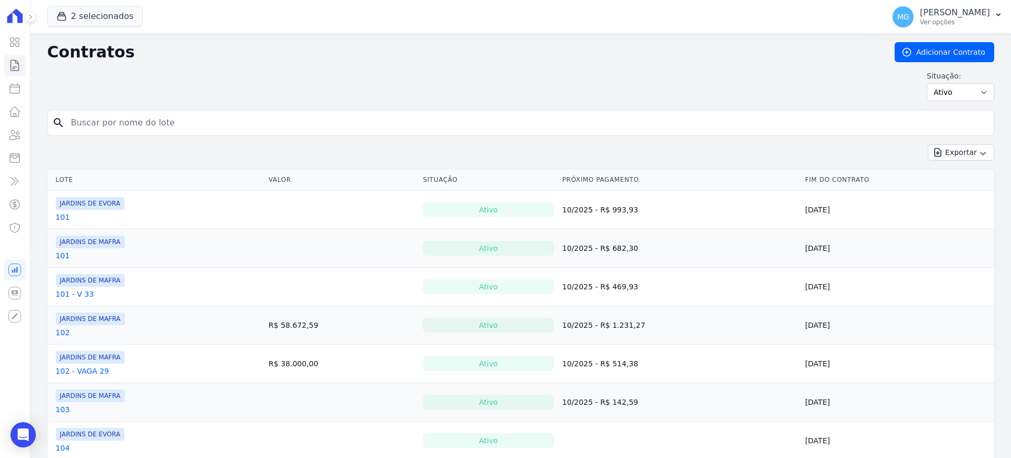
click at [180, 130] on input "search" at bounding box center [527, 122] width 925 height 21
type input "92"
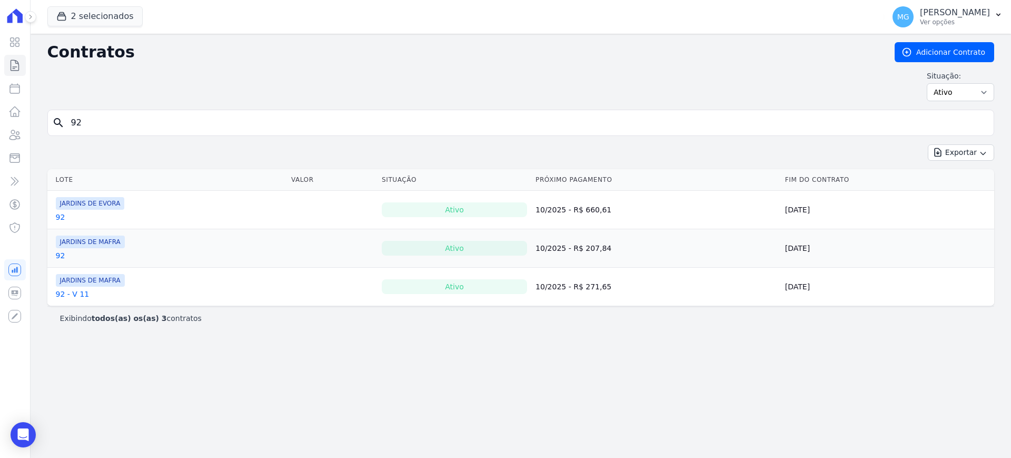
click at [58, 254] on link "92" at bounding box center [60, 255] width 9 height 11
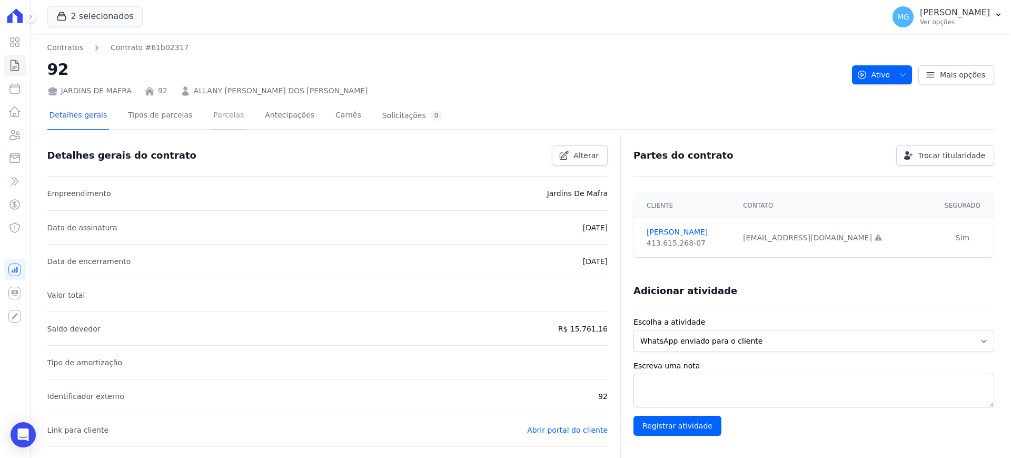
click at [216, 120] on link "Parcelas" at bounding box center [228, 116] width 35 height 28
